Goal: Task Accomplishment & Management: Manage account settings

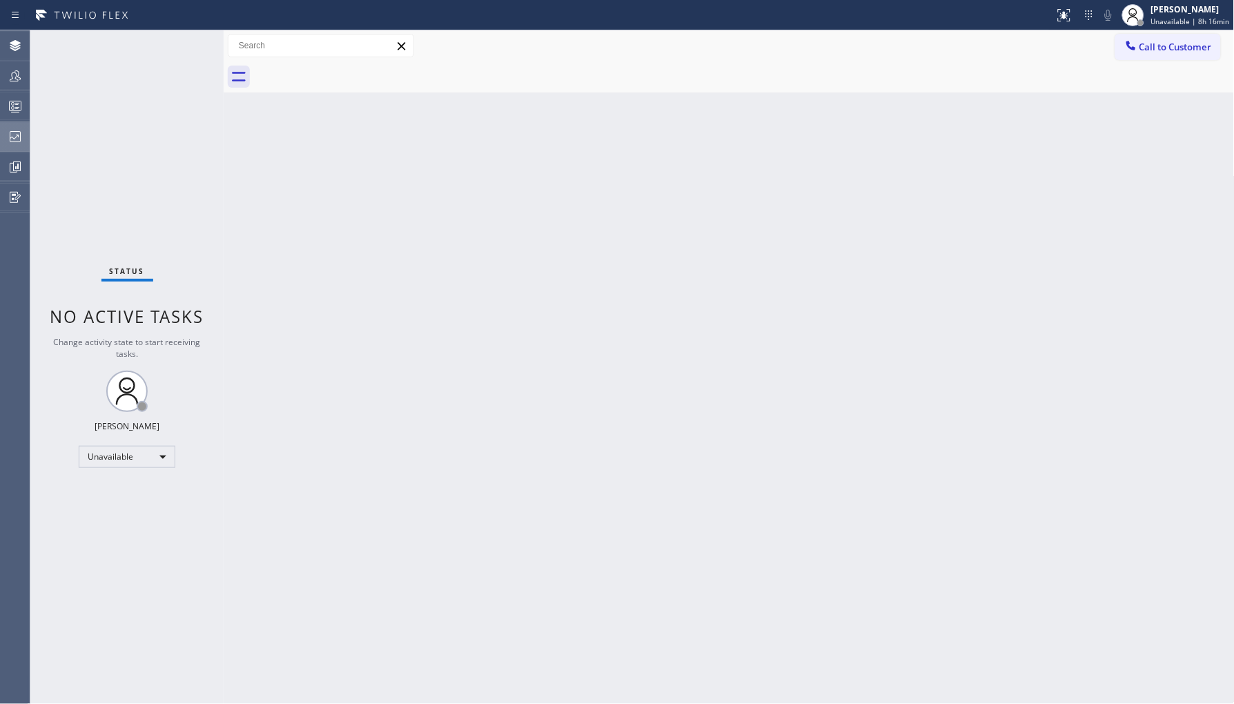
click at [6, 134] on div at bounding box center [15, 136] width 30 height 17
click at [19, 130] on icon at bounding box center [15, 136] width 17 height 17
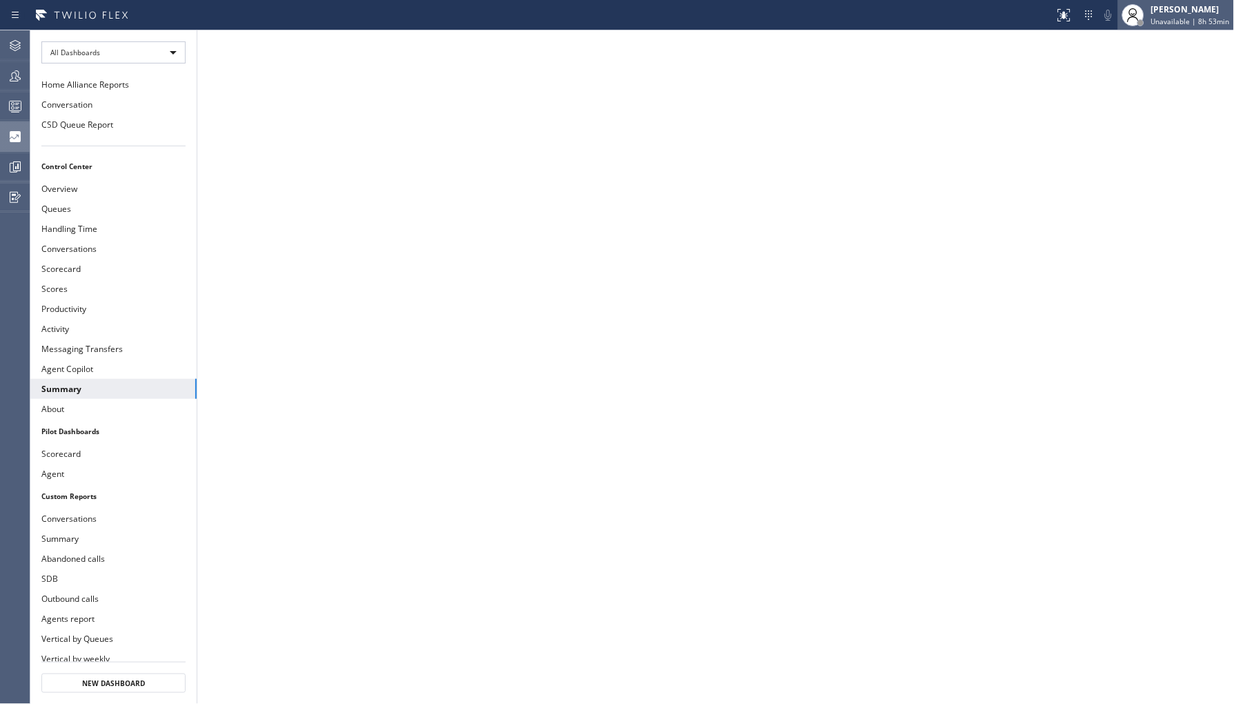
click at [1165, 11] on div "[PERSON_NAME]" at bounding box center [1190, 9] width 79 height 12
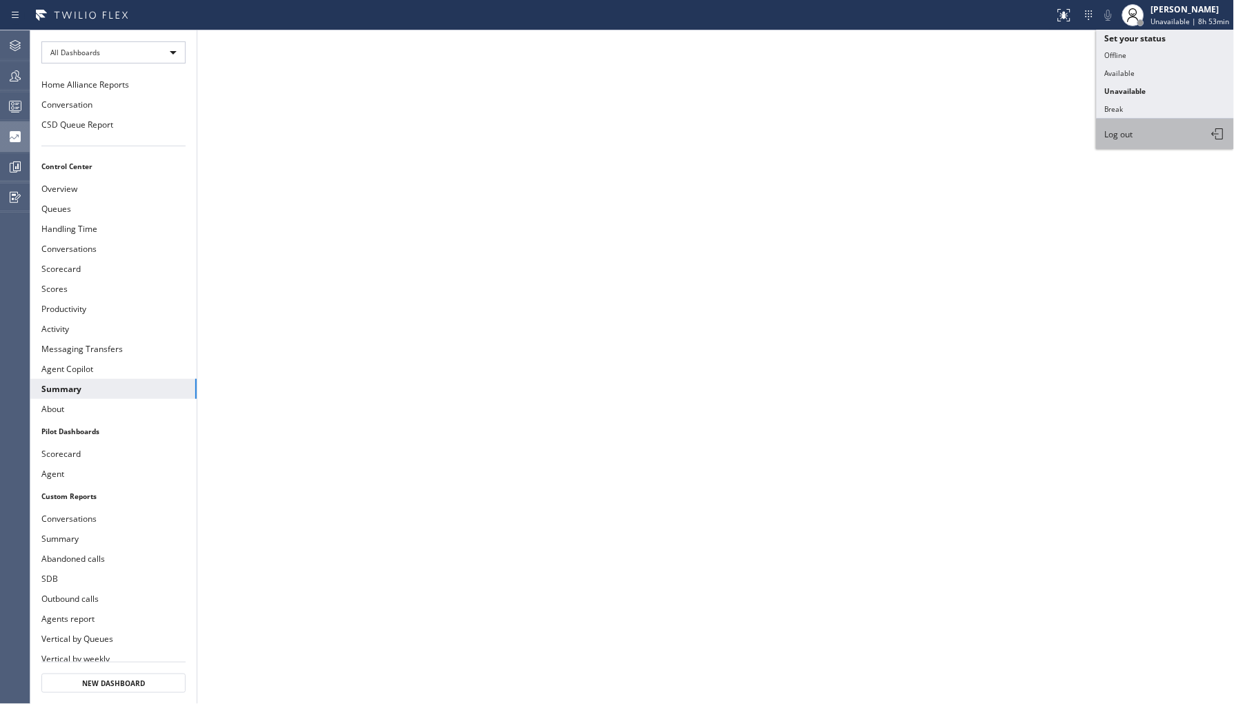
click at [1130, 133] on span "Log out" at bounding box center [1119, 134] width 28 height 12
